Goal: Entertainment & Leisure: Browse casually

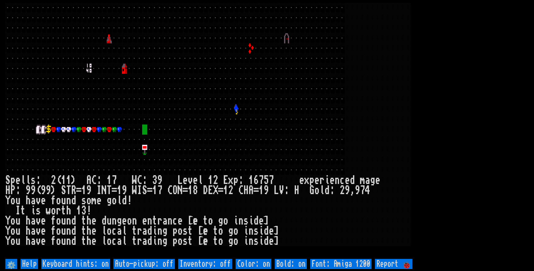
drag, startPoint x: 341, startPoint y: 170, endPoint x: 340, endPoint y: 176, distance: 6.0
click at [340, 171] on div at bounding box center [341, 170] width 5 height 10
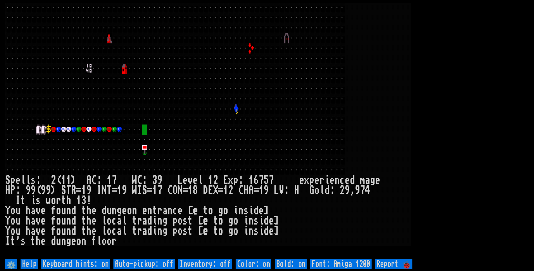
click at [156, 262] on off "Auto-pickup: off" at bounding box center [143, 263] width 61 height 10
type off "Auto-pickup: on"
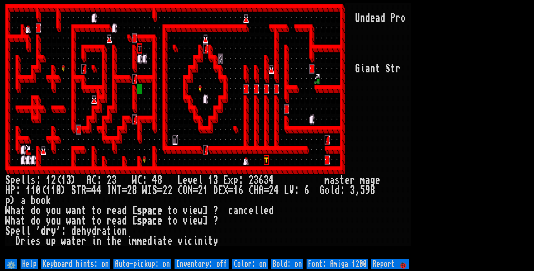
click at [147, 261] on off "Auto-pickup: on" at bounding box center [142, 263] width 58 height 10
type off "Auto-pickup: off"
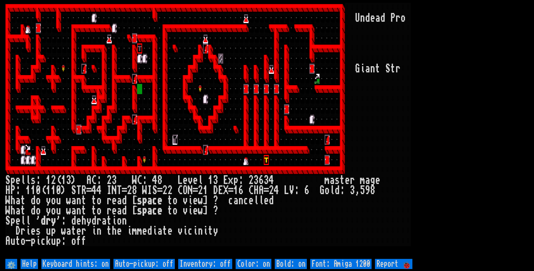
click at [227, 259] on on "Inventory: off" at bounding box center [205, 263] width 54 height 10
type on "Inventory: on"
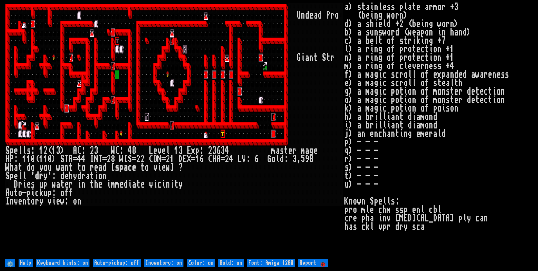
click at [169, 261] on on "Inventory: on" at bounding box center [163, 262] width 39 height 8
type on "Inventory: off"
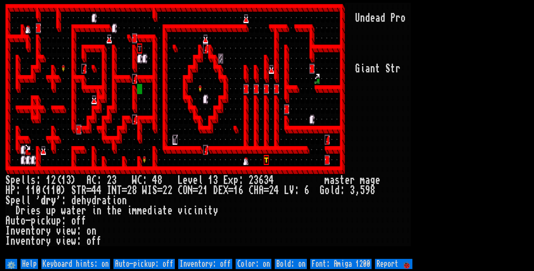
click at [154, 263] on off "Auto-pickup: off" at bounding box center [143, 263] width 61 height 10
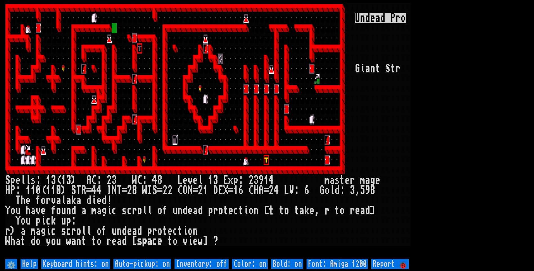
click at [153, 262] on off "Auto-pickup: on" at bounding box center [142, 263] width 58 height 10
type off "Auto-pickup: off"
